Goal: Information Seeking & Learning: Stay updated

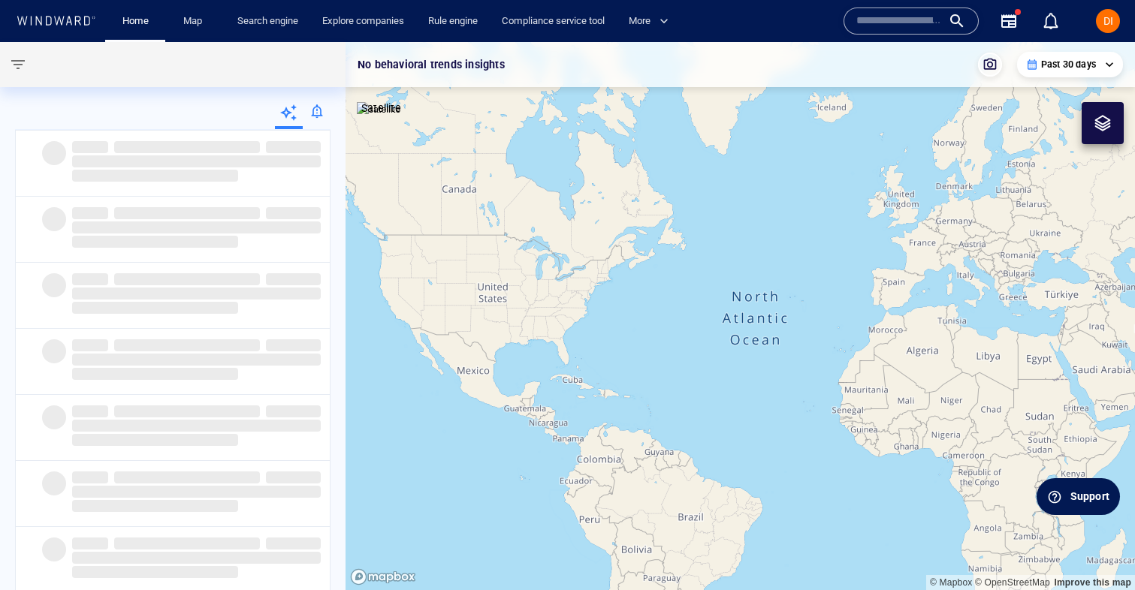
click at [316, 119] on div at bounding box center [317, 114] width 28 height 30
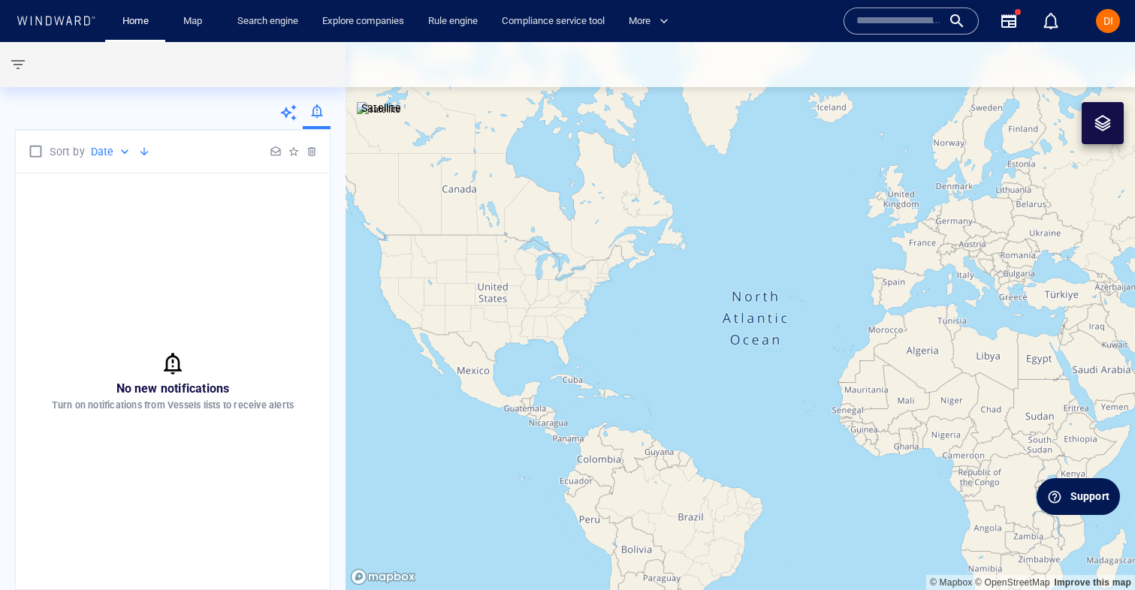
click at [104, 149] on p "Date" at bounding box center [102, 152] width 23 height 18
click at [105, 148] on div at bounding box center [567, 295] width 1135 height 590
click at [273, 151] on div at bounding box center [276, 152] width 18 height 18
click at [295, 151] on div at bounding box center [294, 152] width 18 height 18
click at [308, 151] on div at bounding box center [312, 152] width 18 height 18
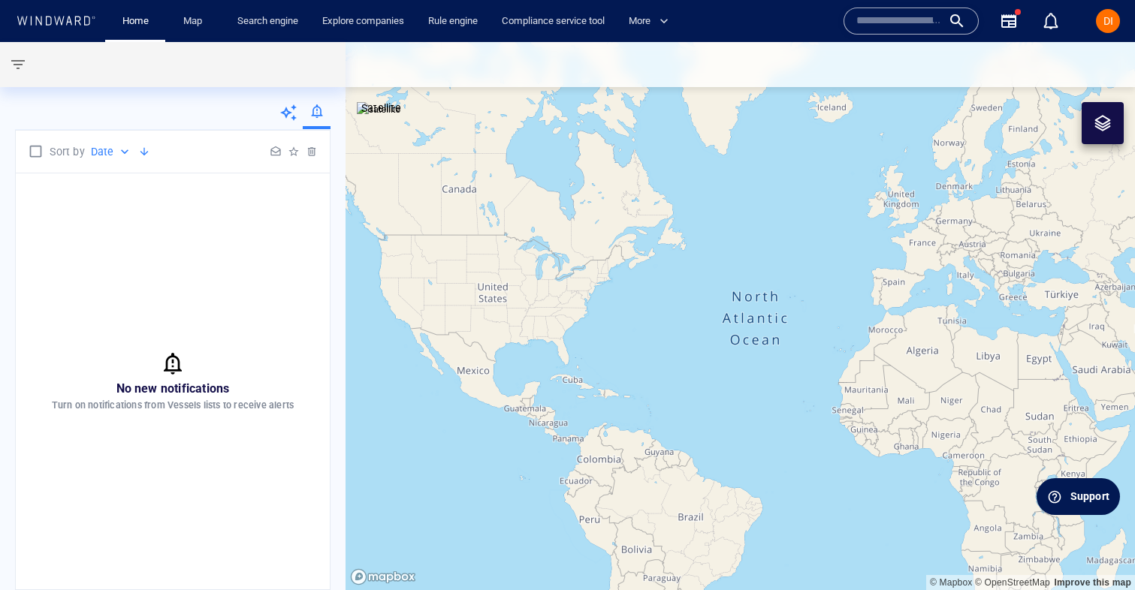
click at [1022, 29] on button "button" at bounding box center [1009, 21] width 36 height 36
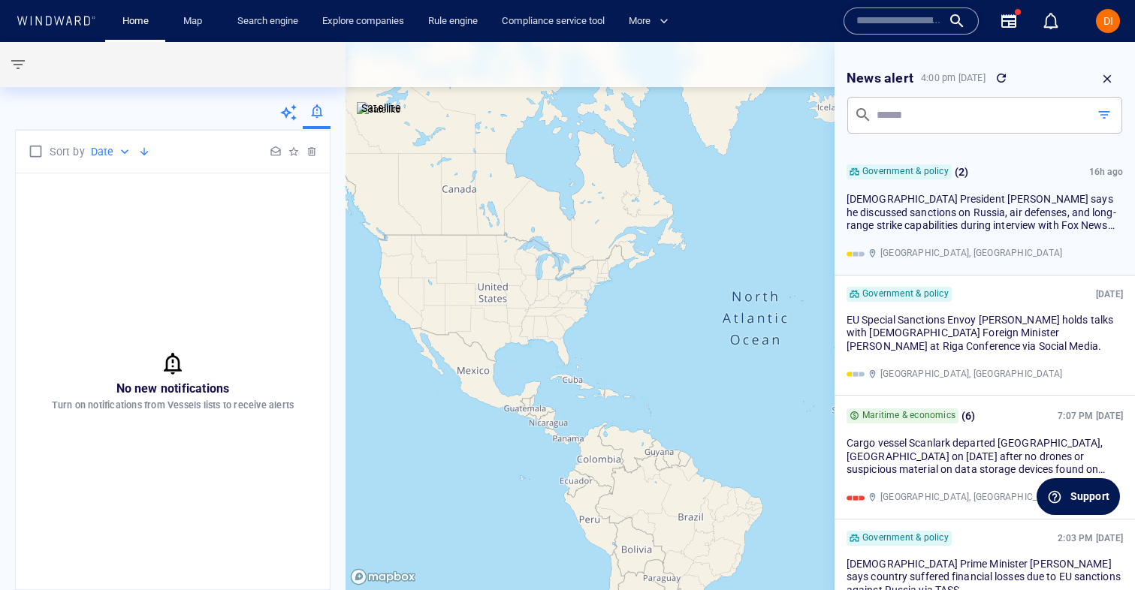
click at [949, 231] on span "[DEMOGRAPHIC_DATA] President [PERSON_NAME] says he discussed sanctions on Russi…" at bounding box center [981, 219] width 270 height 52
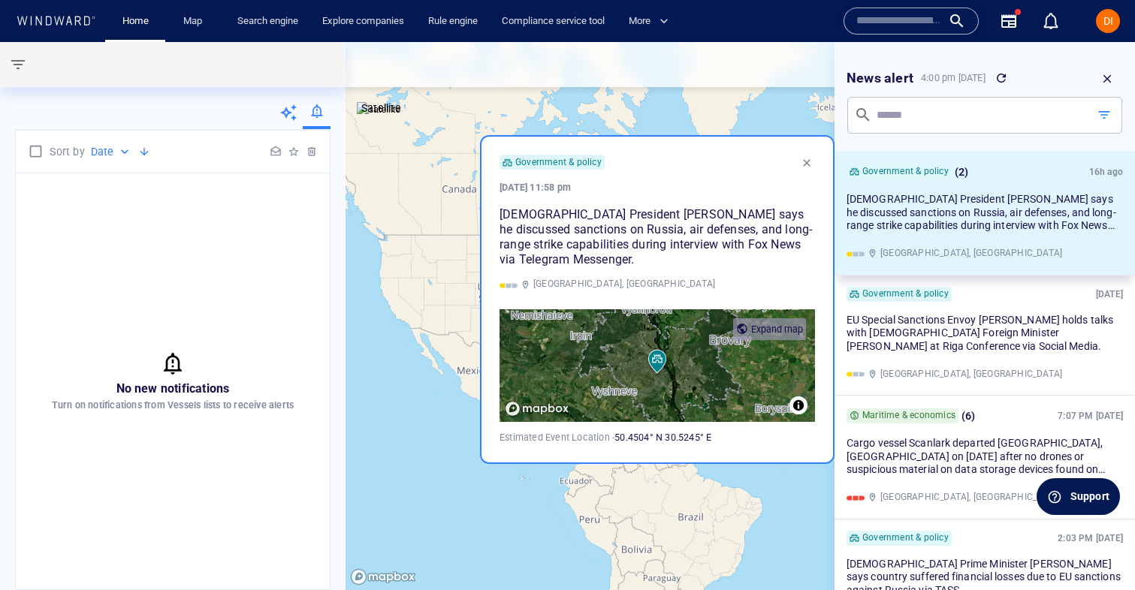
click at [771, 335] on div "Expand map" at bounding box center [777, 329] width 52 height 19
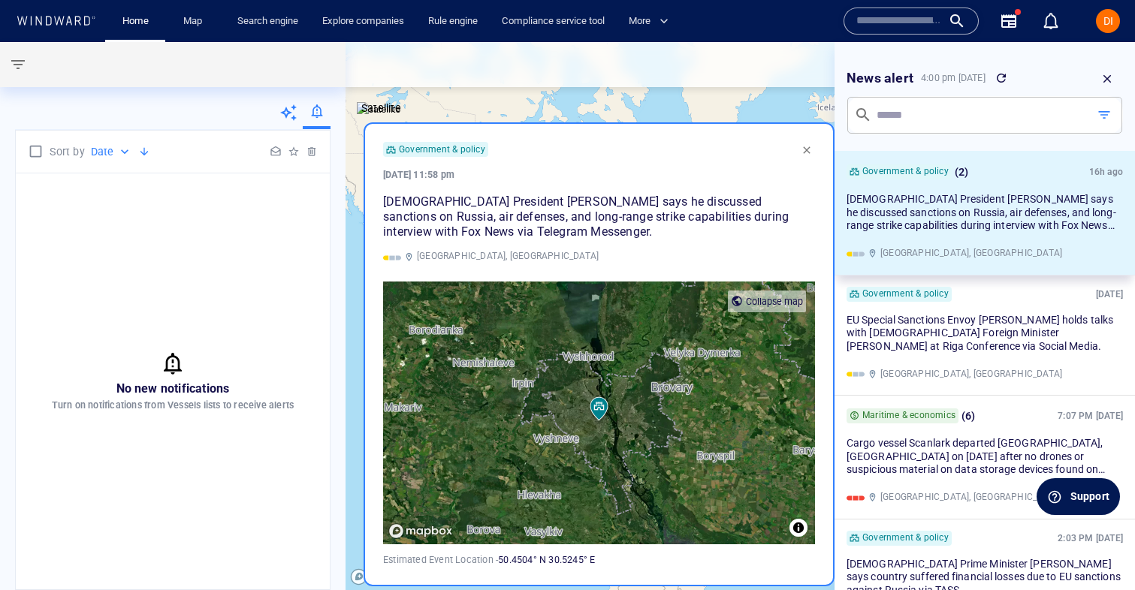
click at [762, 306] on span "Collapse map" at bounding box center [774, 301] width 57 height 11
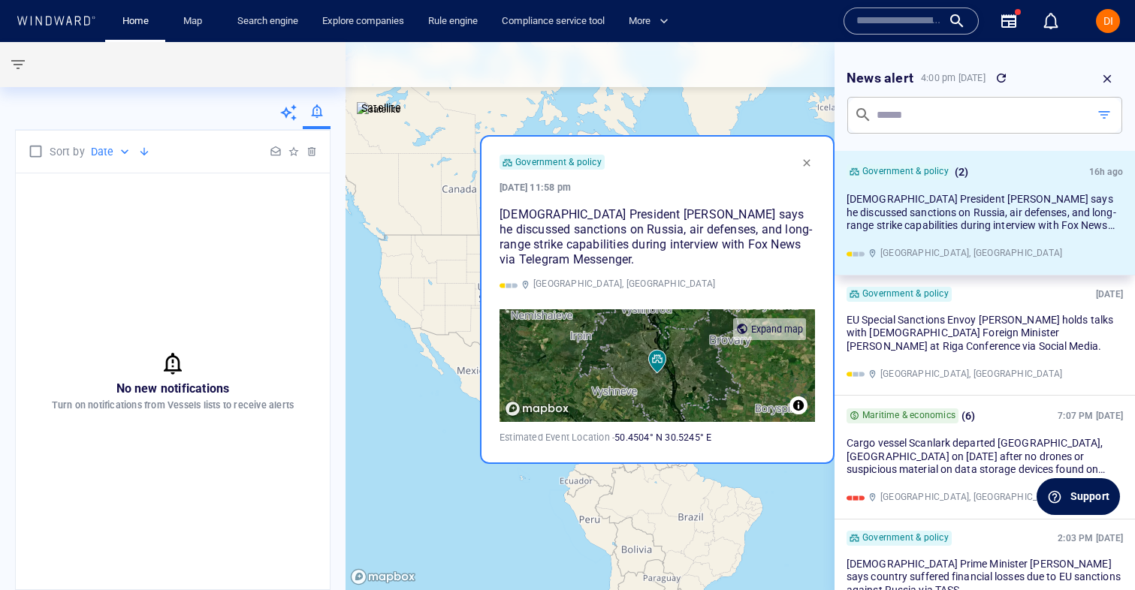
click at [804, 161] on span "button" at bounding box center [807, 163] width 12 height 12
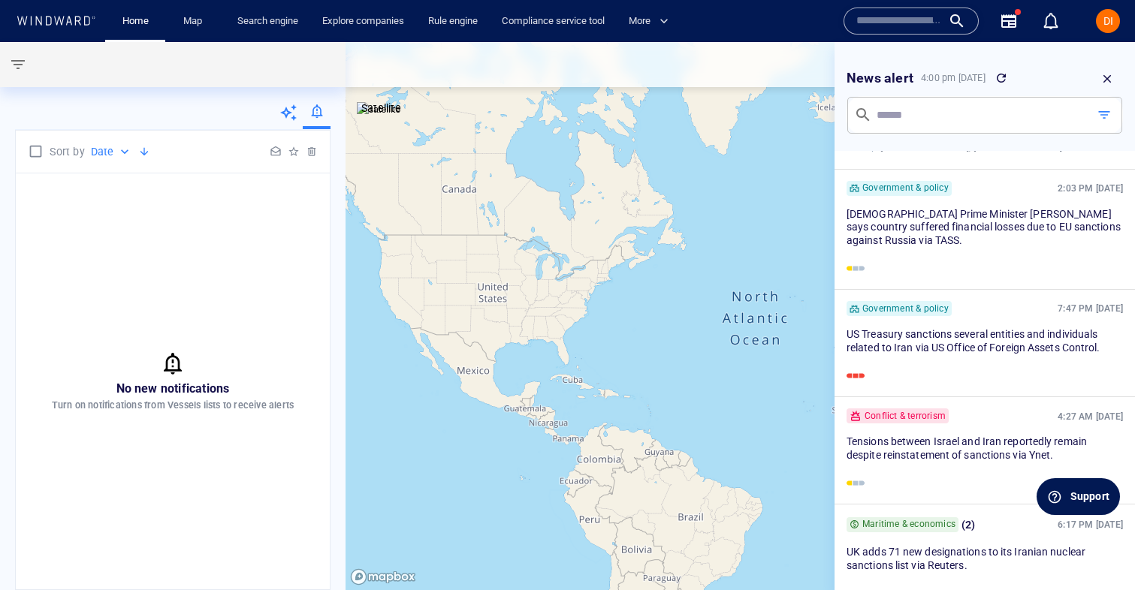
scroll to position [356, 0]
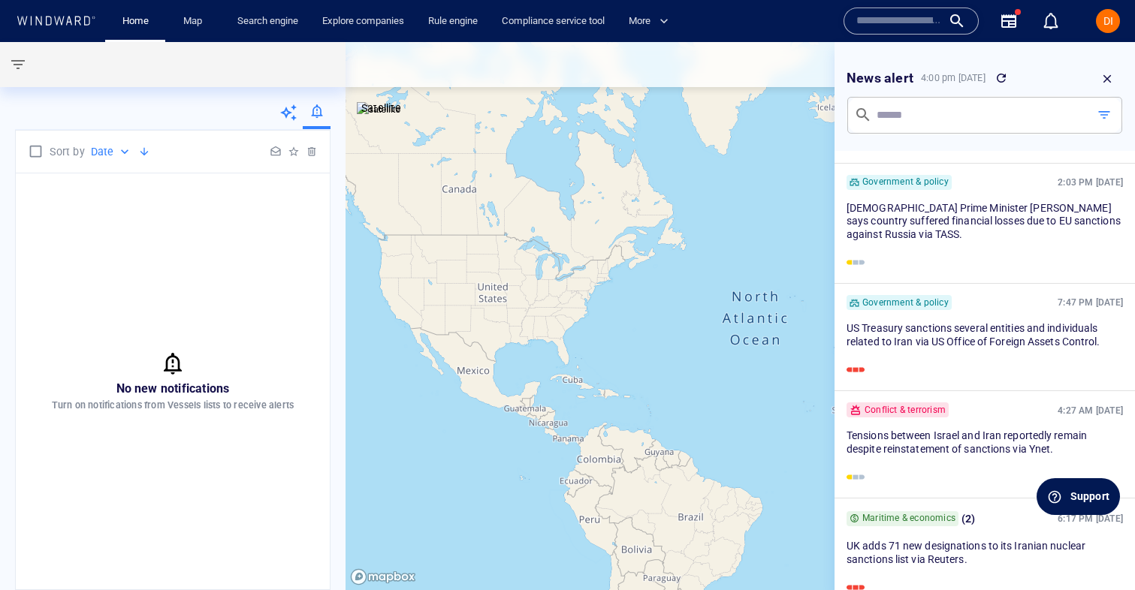
click at [1104, 86] on button "button" at bounding box center [1107, 79] width 32 height 32
